Goal: Navigation & Orientation: Find specific page/section

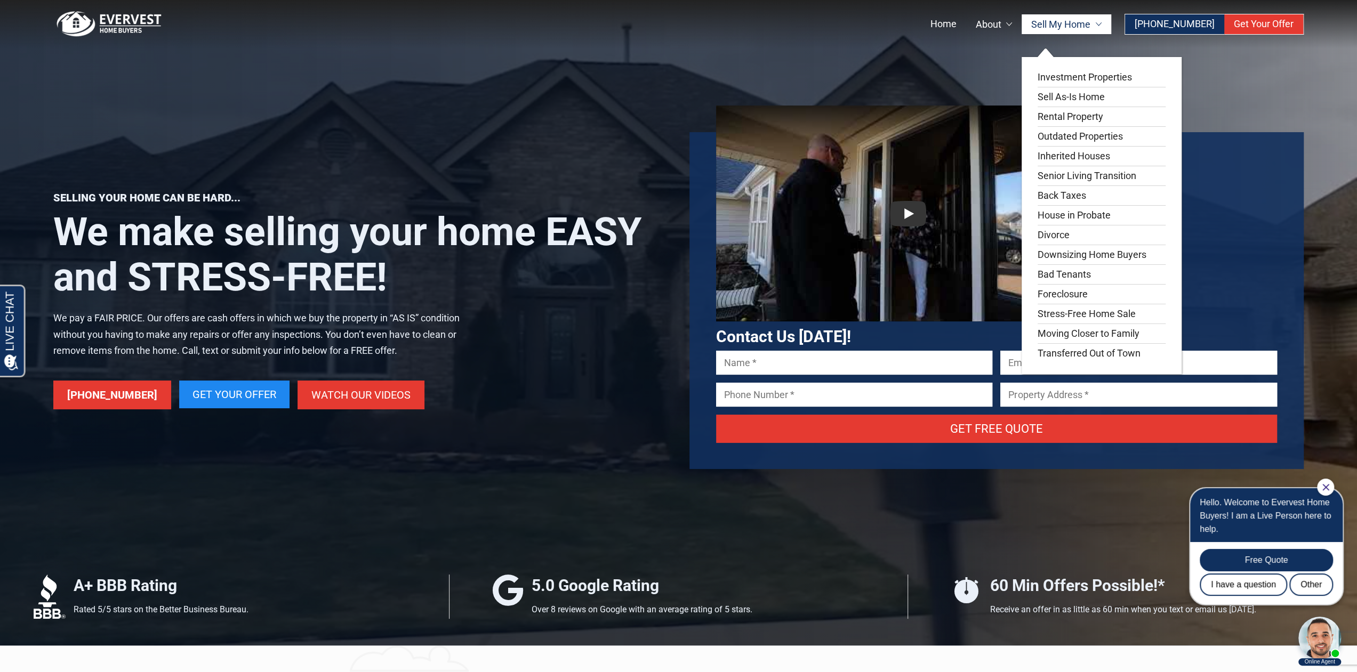
click at [1059, 23] on link "Sell My Home" at bounding box center [1066, 24] width 90 height 20
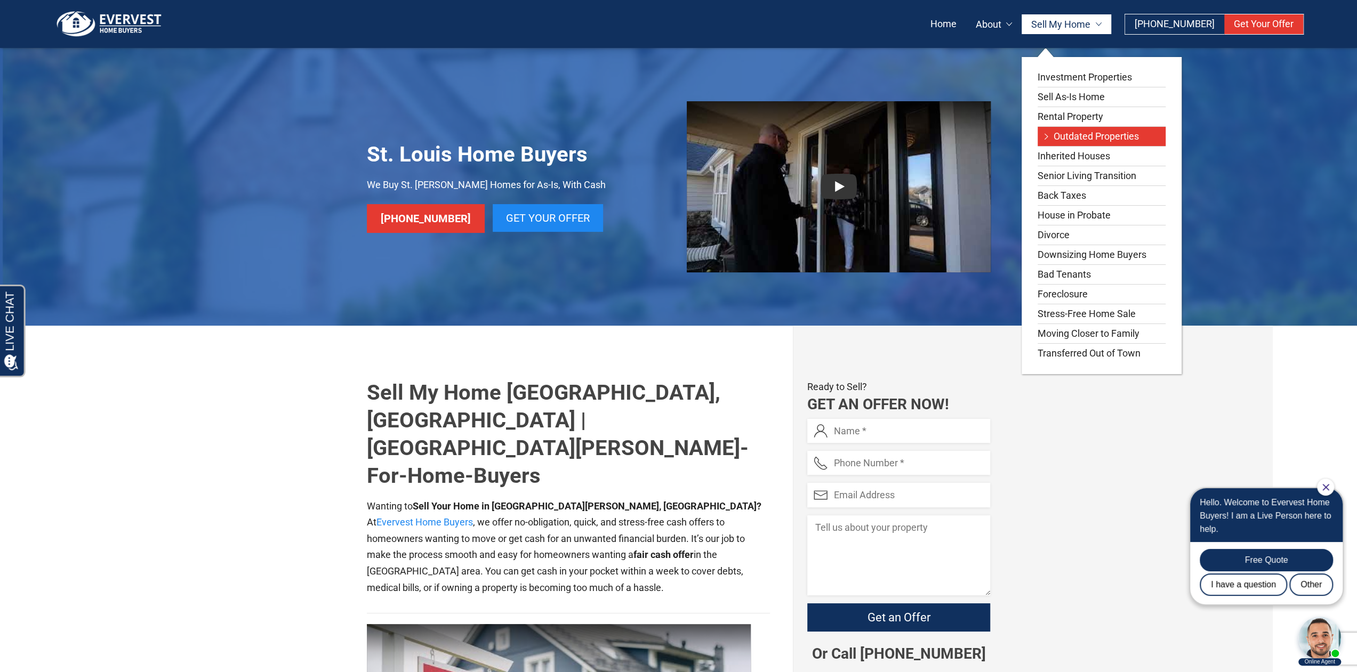
click at [1076, 132] on link "Outdated Properties" at bounding box center [1101, 136] width 128 height 19
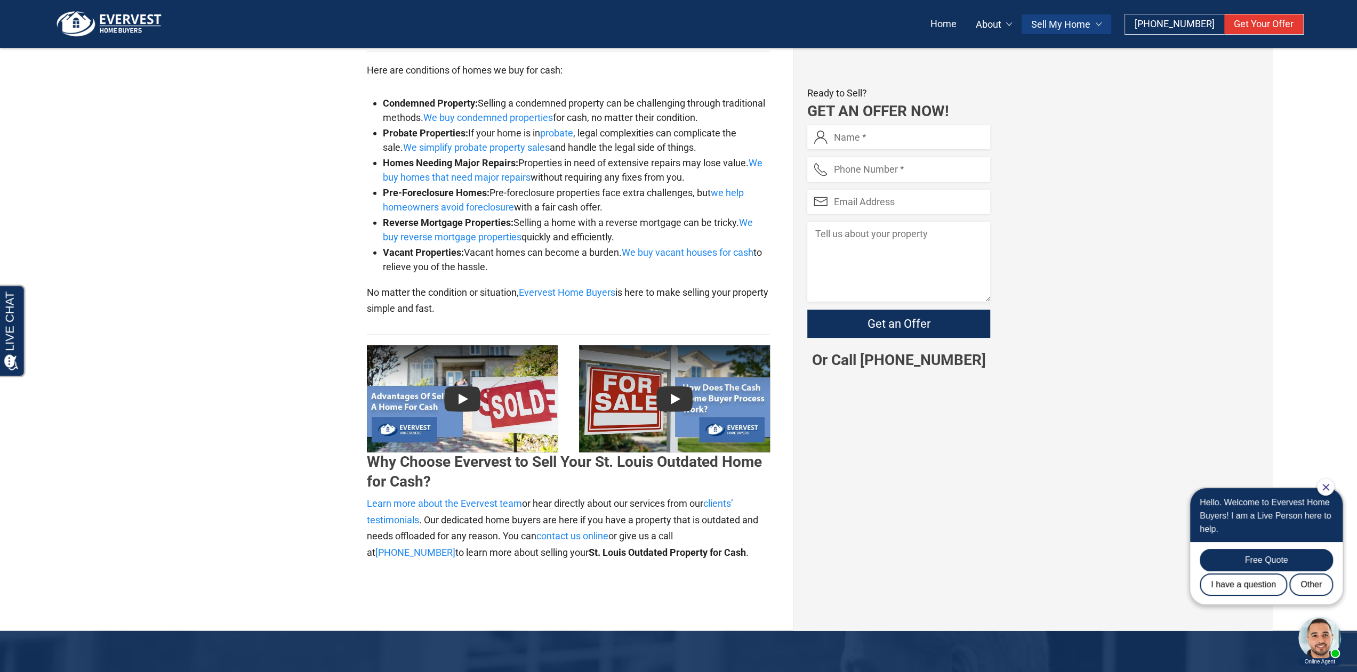
scroll to position [2559, 0]
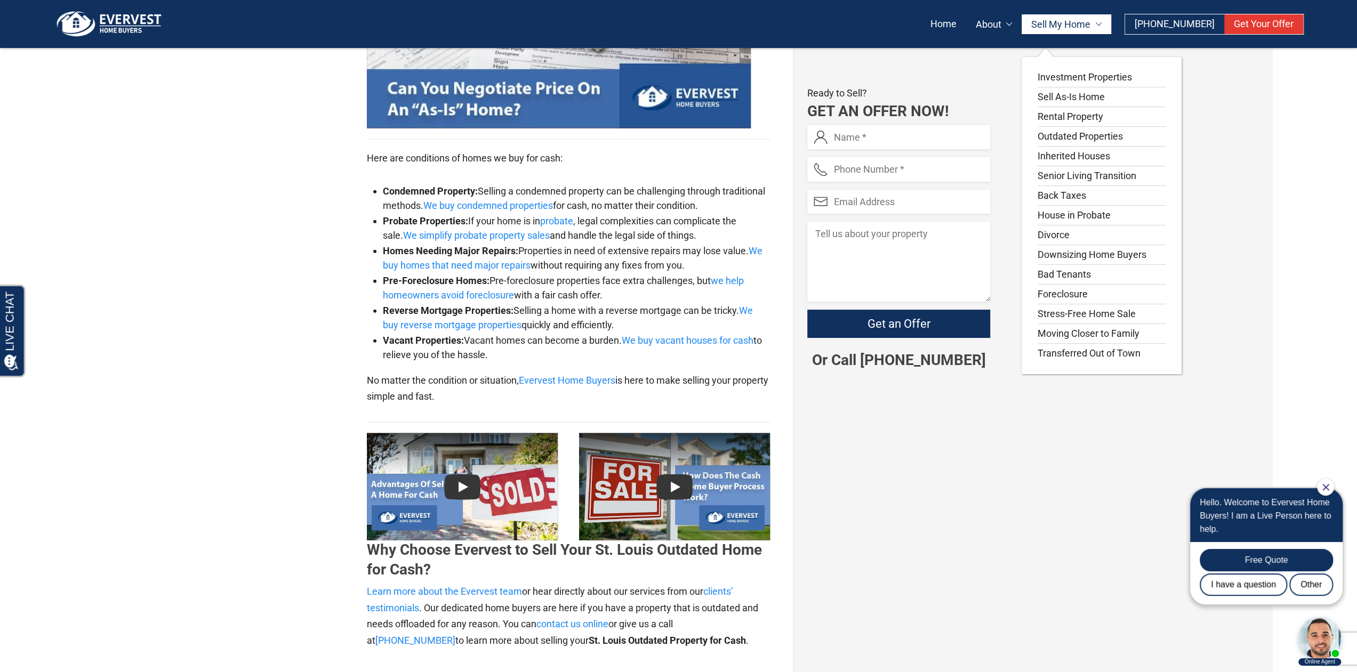
click at [1092, 31] on link "Sell My Home" at bounding box center [1066, 24] width 90 height 20
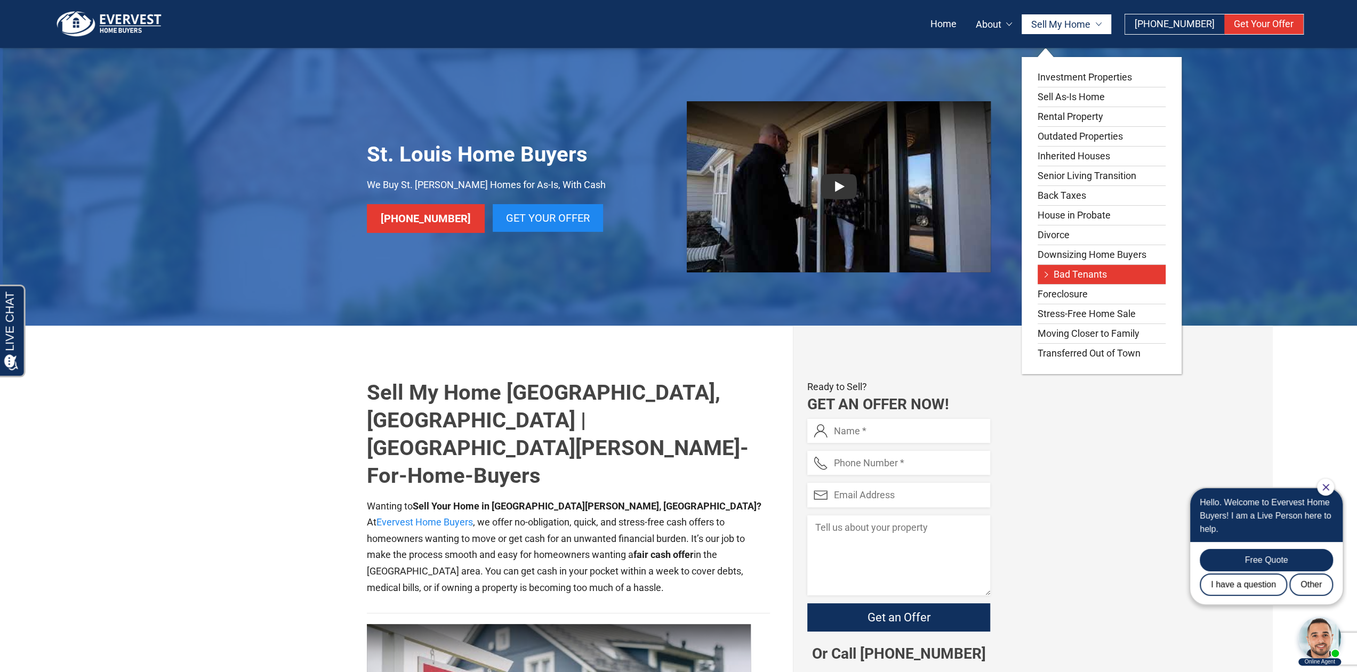
click at [1088, 265] on link "Bad Tenants" at bounding box center [1101, 274] width 128 height 19
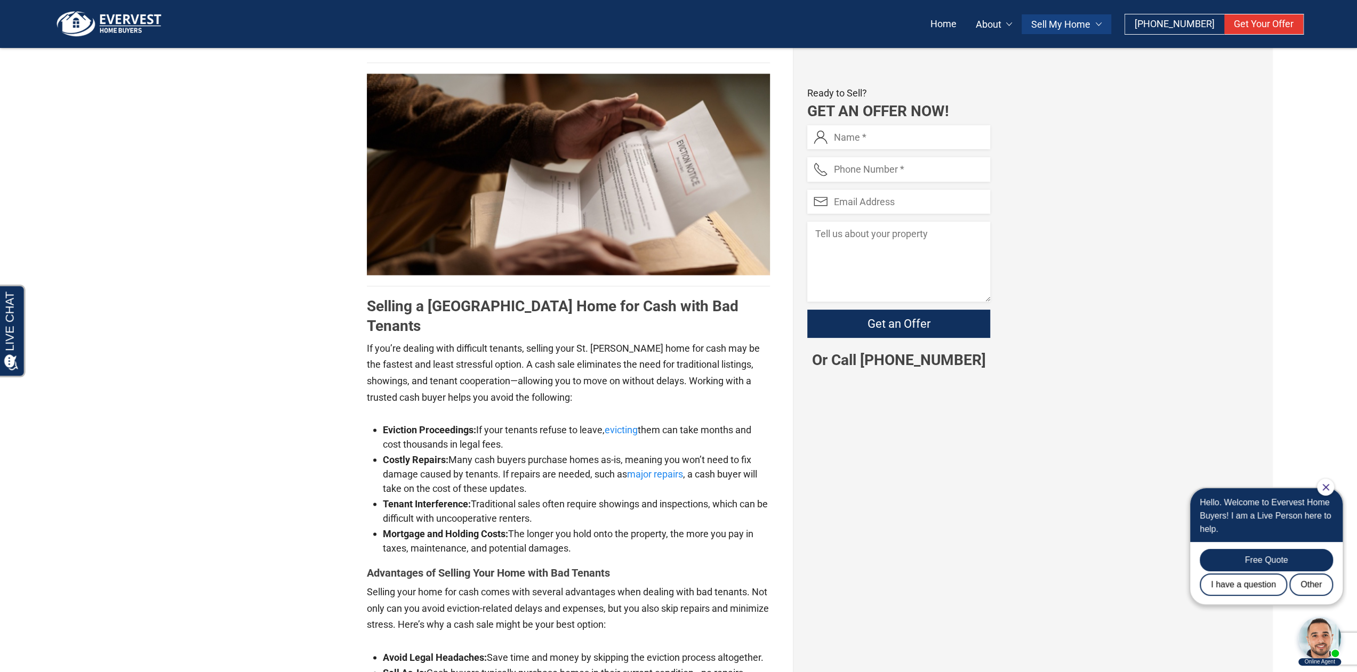
scroll to position [2132, 0]
